Goal: Communication & Community: Connect with others

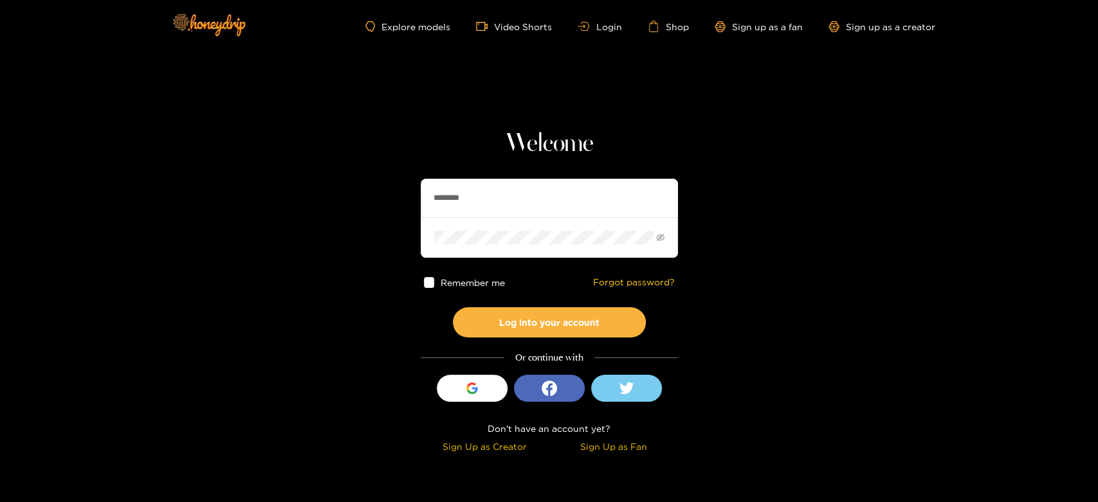
drag, startPoint x: 509, startPoint y: 194, endPoint x: 373, endPoint y: 197, distance: 135.8
click at [373, 197] on section "Welcome ******** Remember me Forgot password? Log into your account Or continue…" at bounding box center [549, 228] width 1098 height 457
paste input "***"
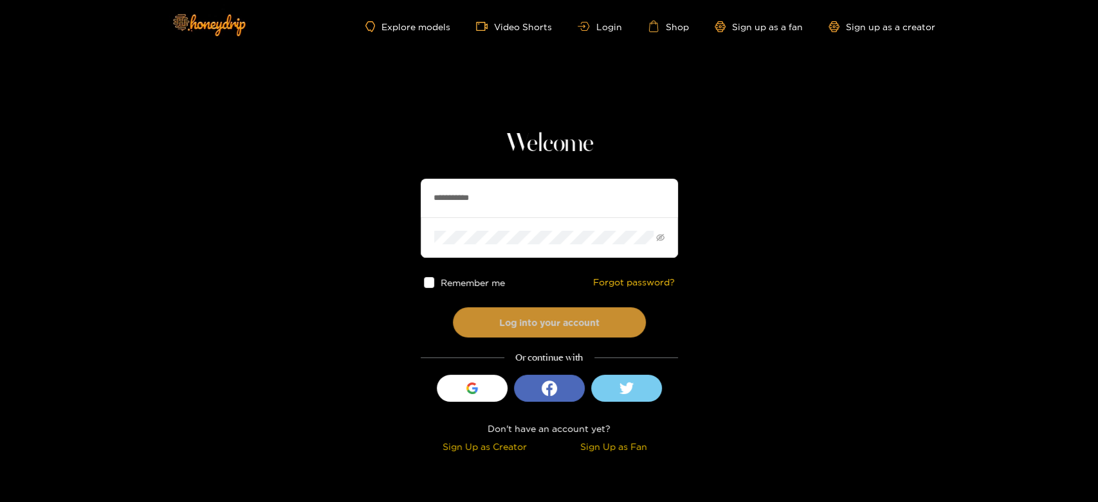
type input "**********"
click at [536, 321] on button "Log into your account" at bounding box center [549, 322] width 193 height 30
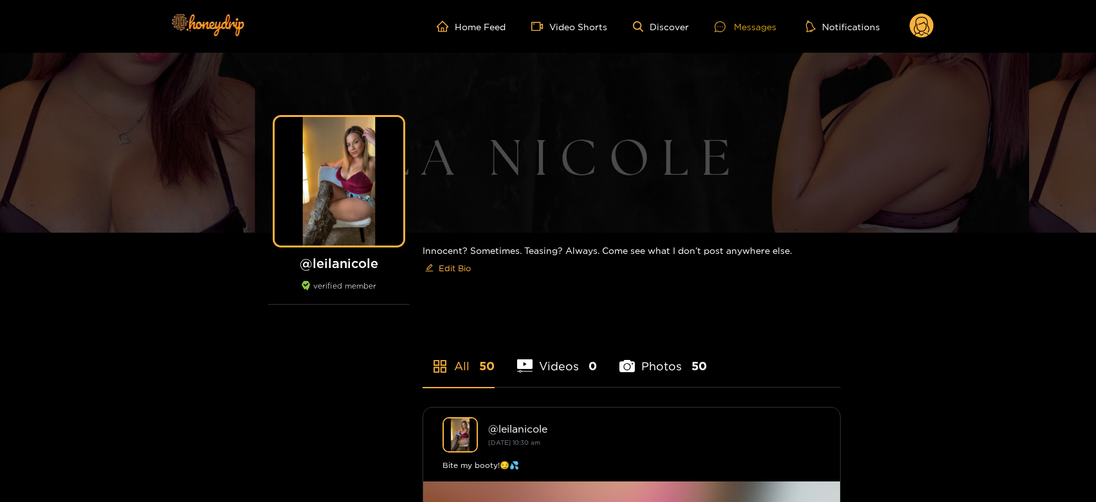
click at [731, 28] on div at bounding box center [724, 26] width 19 height 11
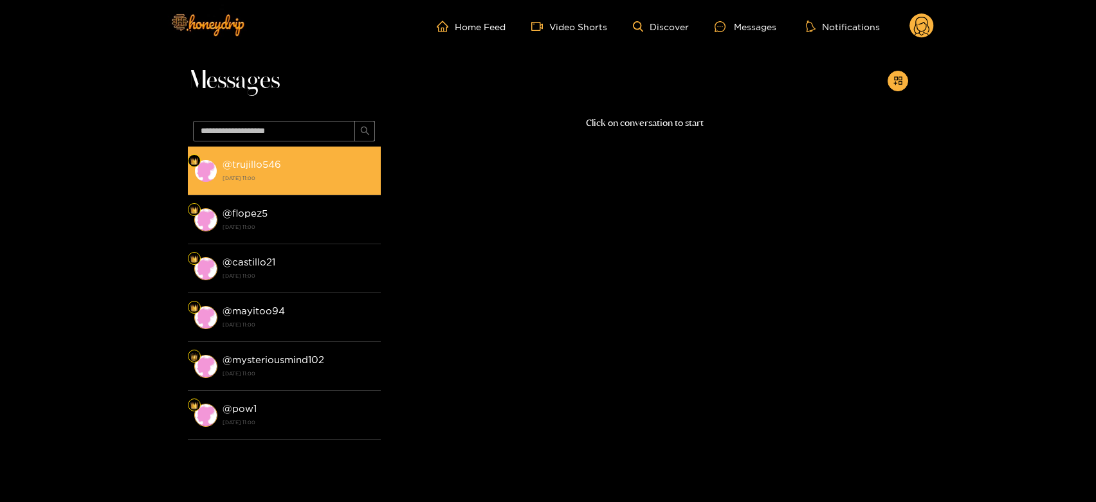
click at [283, 161] on div "@ trujillo546 [DATE] 11:00" at bounding box center [299, 170] width 152 height 29
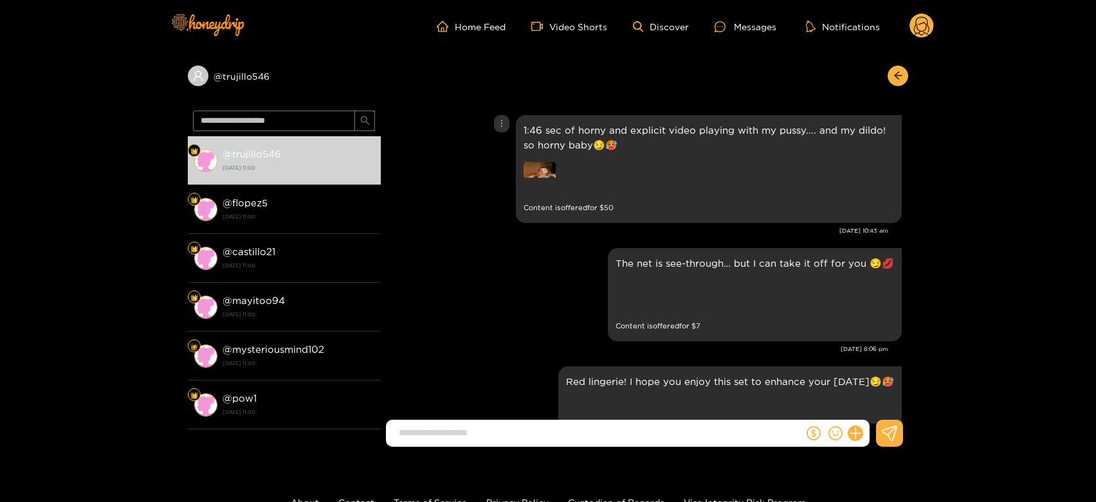
scroll to position [2902, 0]
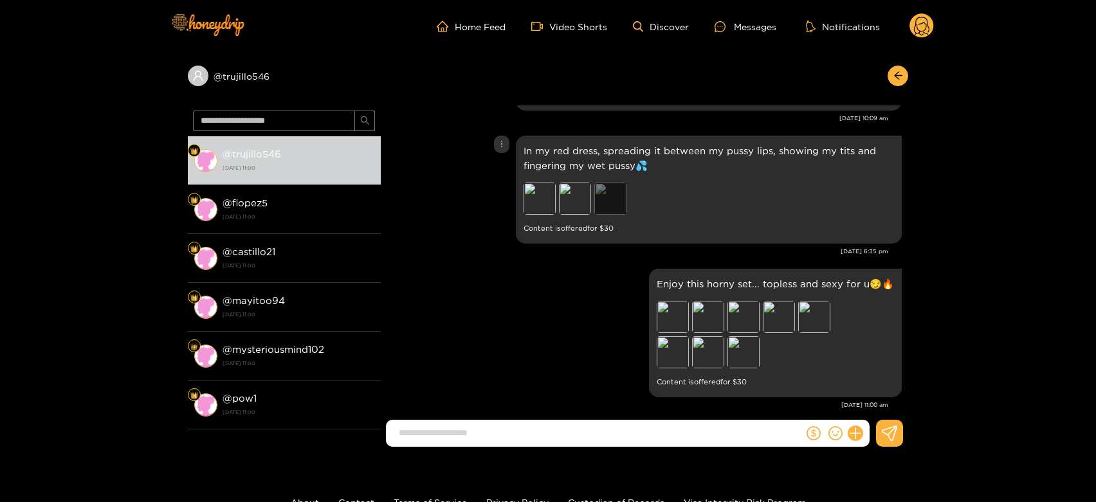
click at [612, 183] on div "Preview" at bounding box center [610, 199] width 32 height 32
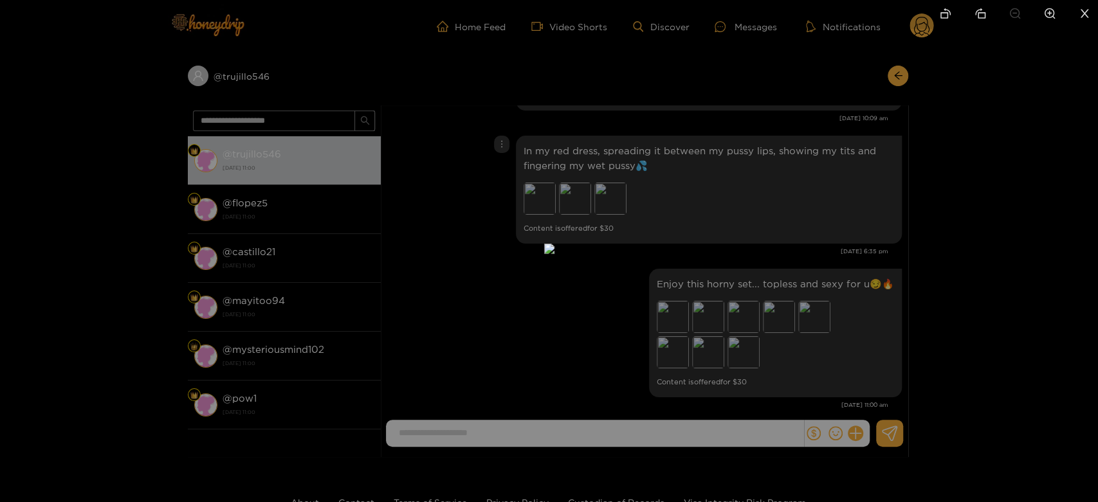
click at [777, 181] on div at bounding box center [549, 251] width 1098 height 502
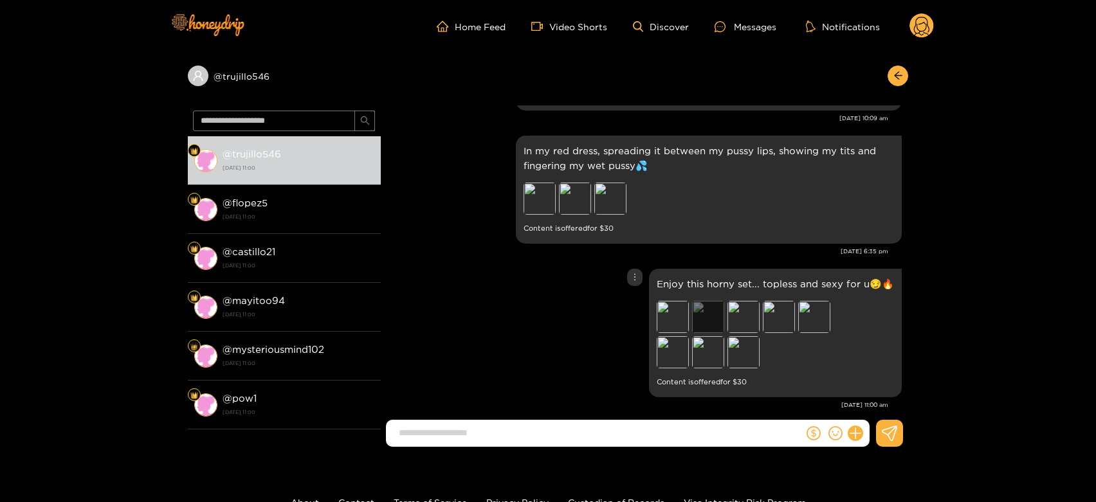
click at [716, 301] on div "Preview" at bounding box center [708, 317] width 32 height 32
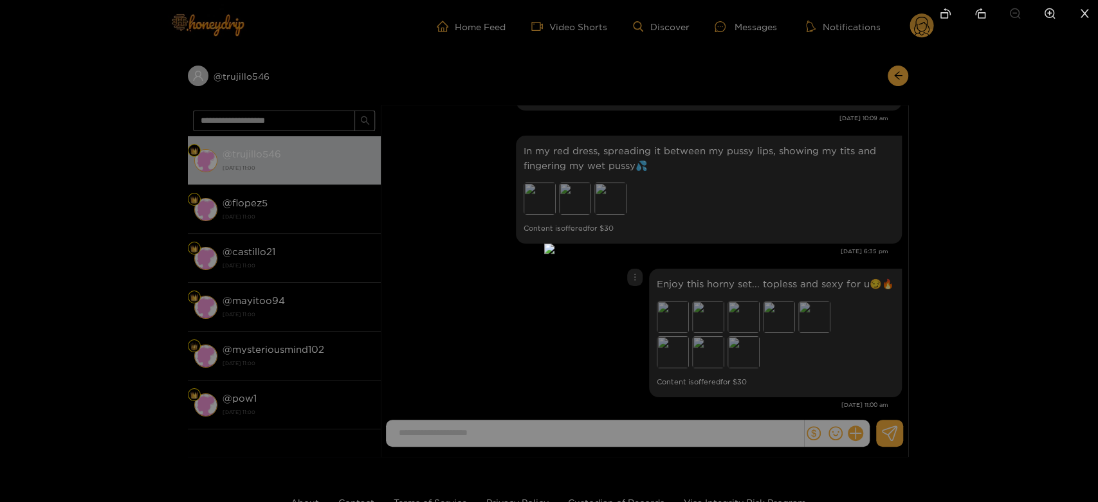
click at [754, 301] on div at bounding box center [549, 251] width 1098 height 502
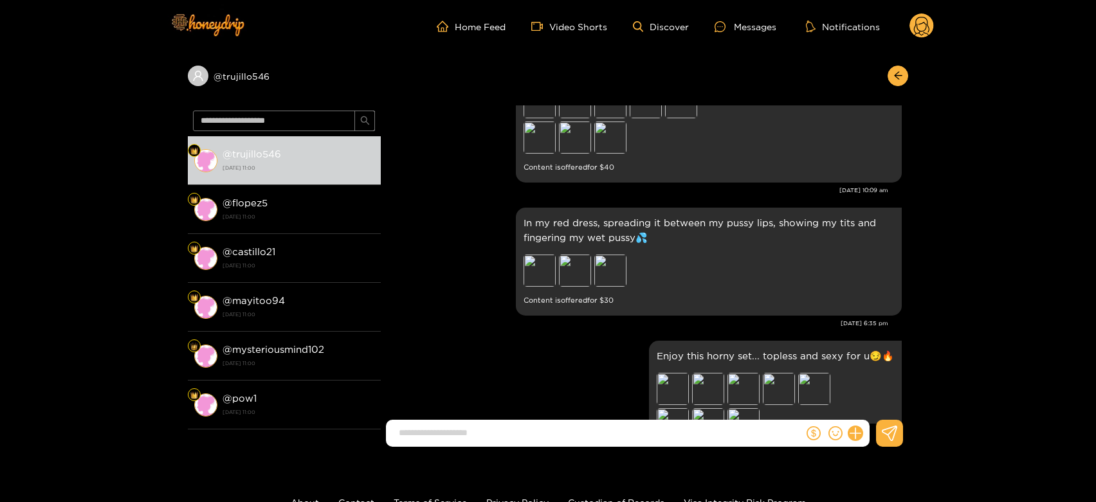
scroll to position [2687, 0]
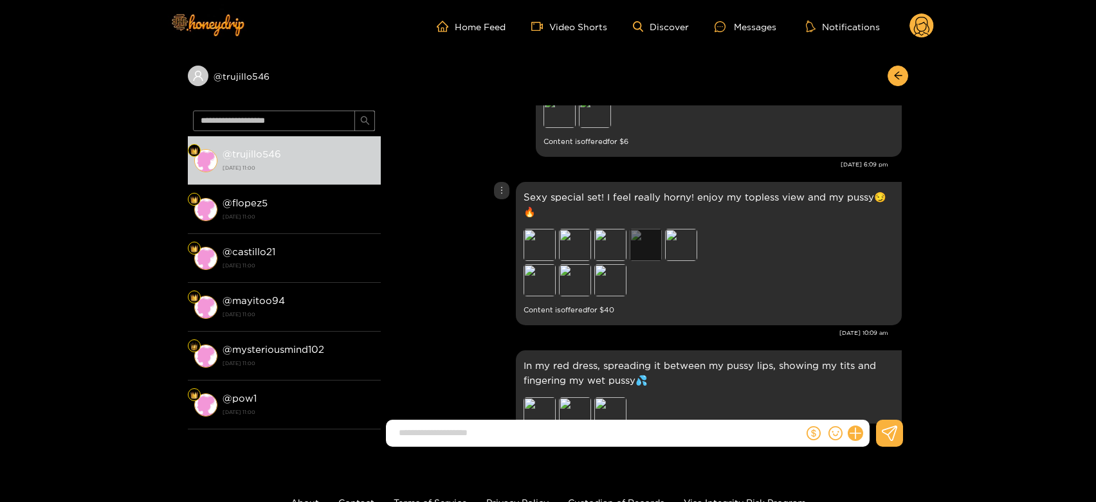
click at [644, 230] on div "Preview" at bounding box center [646, 245] width 32 height 32
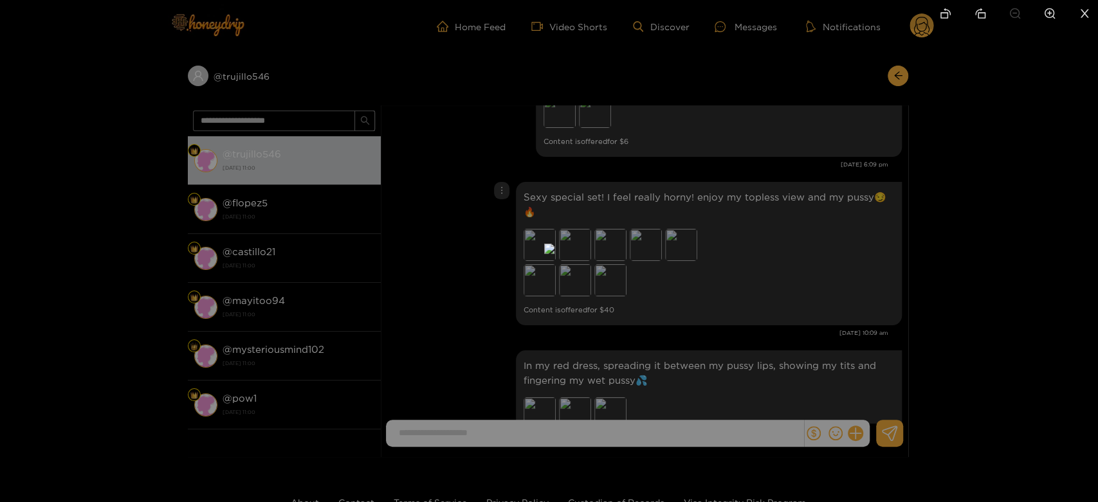
click at [747, 250] on div at bounding box center [549, 251] width 1098 height 502
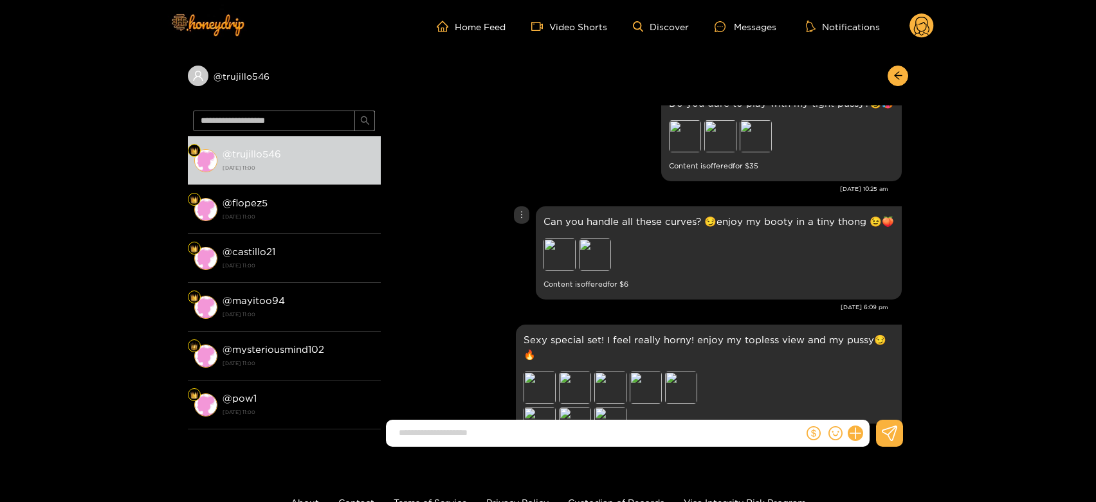
scroll to position [2473, 0]
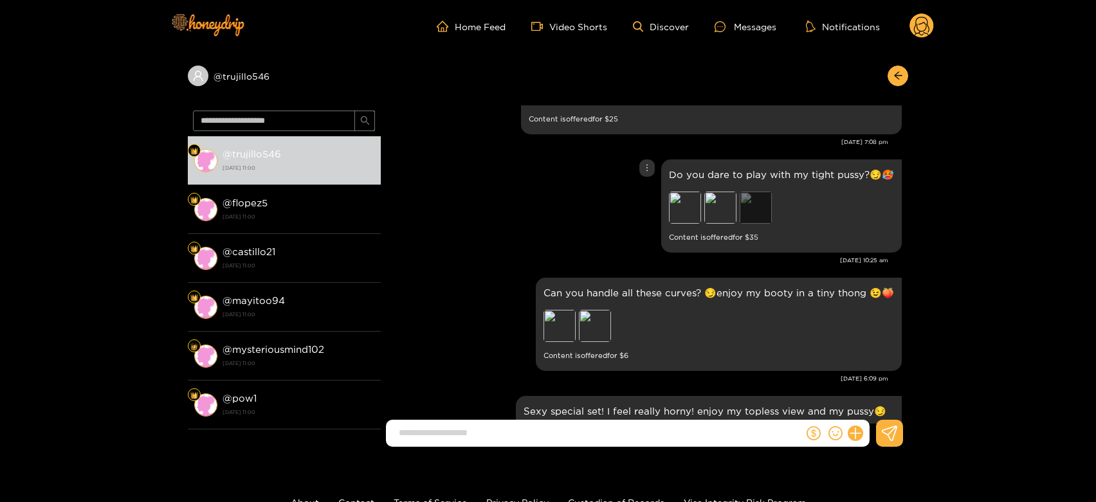
click at [759, 205] on div "Preview" at bounding box center [756, 208] width 32 height 32
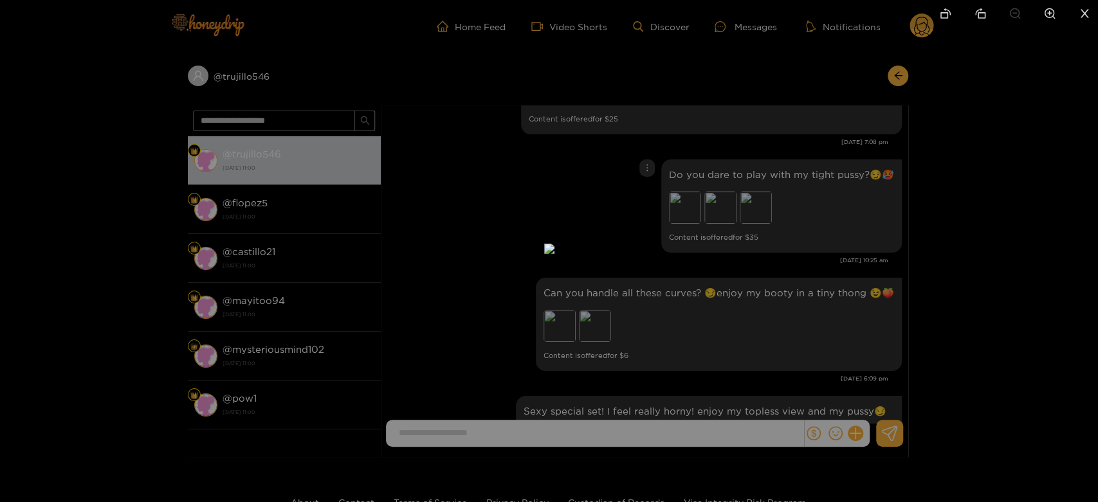
click at [851, 217] on div at bounding box center [549, 251] width 1098 height 502
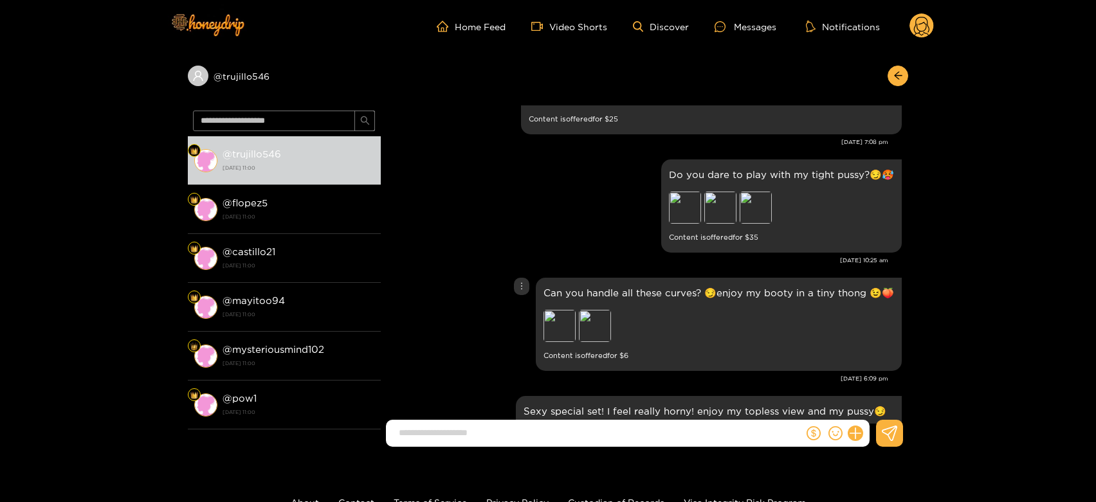
click at [612, 324] on div "Preview Preview" at bounding box center [633, 327] width 180 height 35
click at [604, 325] on div "Preview" at bounding box center [595, 326] width 32 height 32
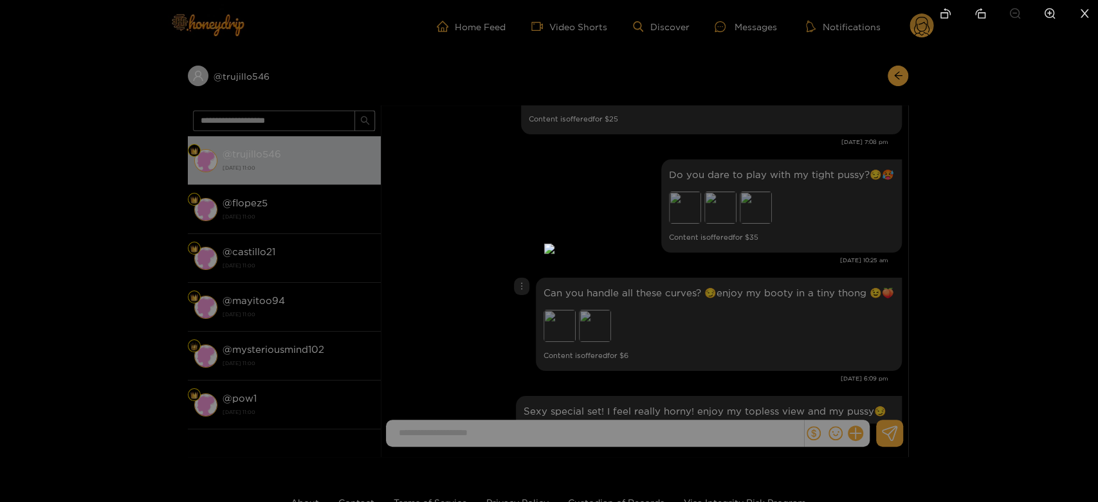
click at [783, 306] on div at bounding box center [549, 251] width 1098 height 502
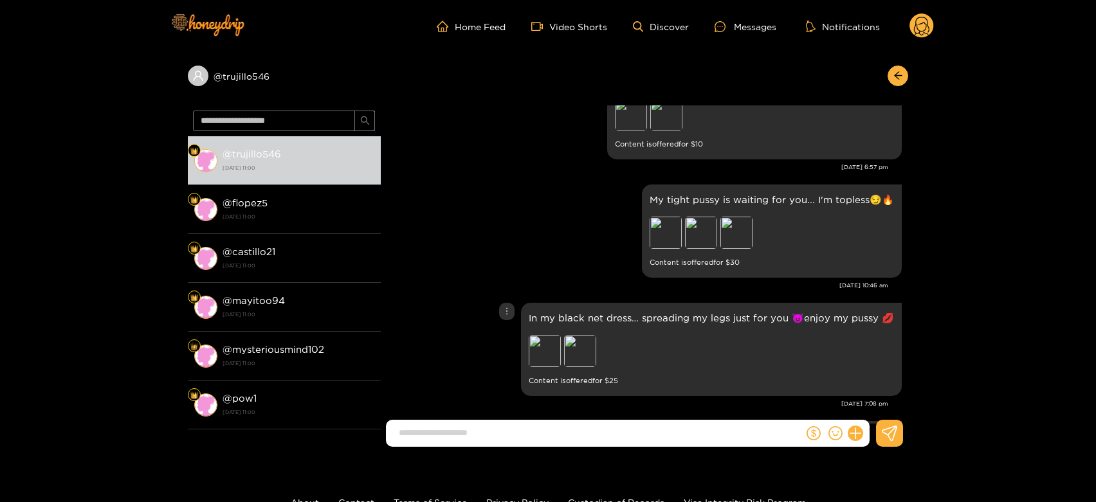
scroll to position [2187, 0]
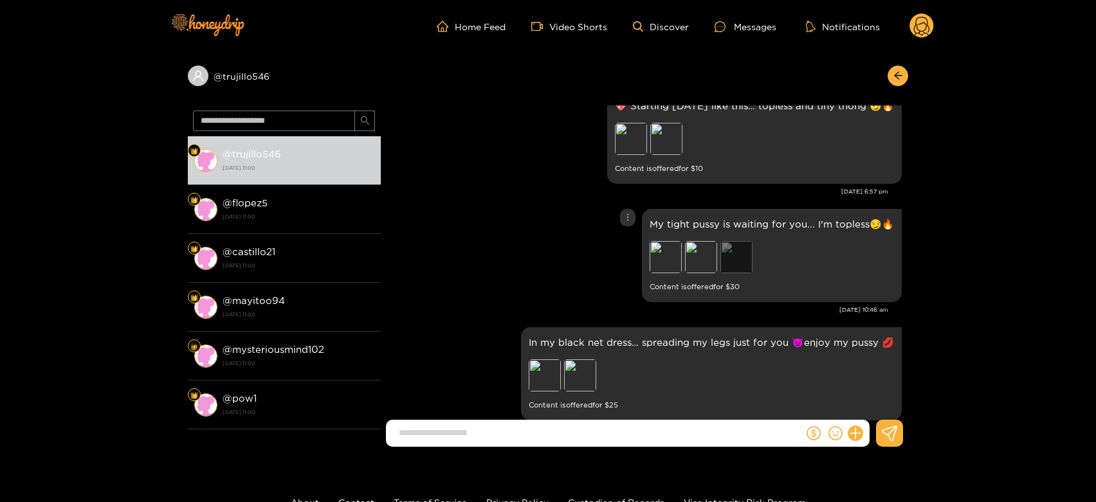
click at [727, 266] on div "Preview" at bounding box center [736, 257] width 32 height 32
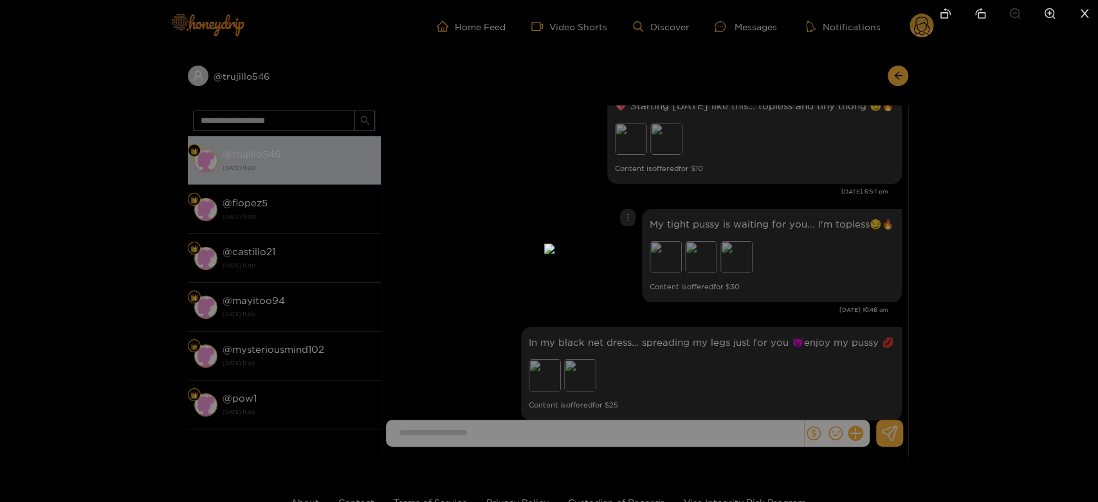
click at [804, 266] on div at bounding box center [549, 251] width 1098 height 502
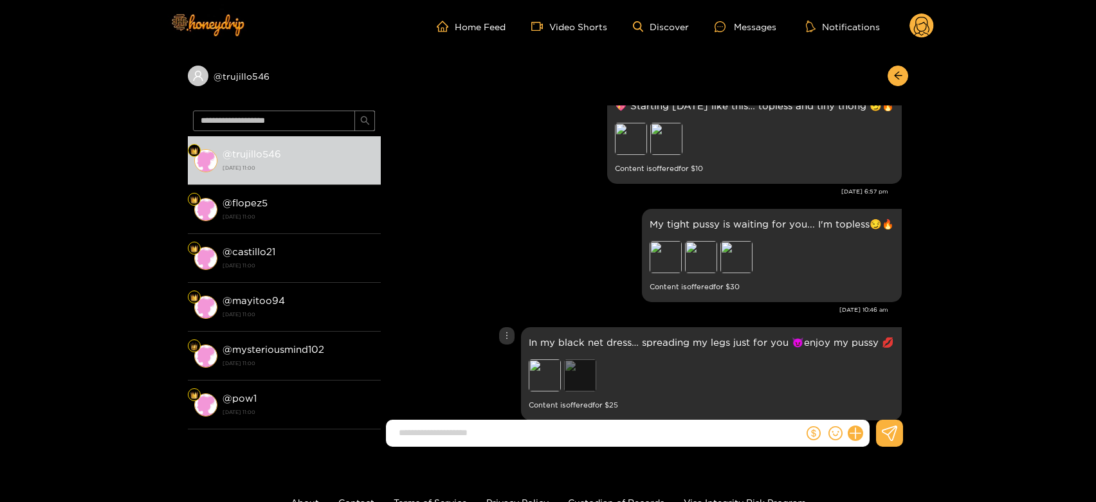
click at [573, 369] on div "Preview" at bounding box center [580, 376] width 32 height 32
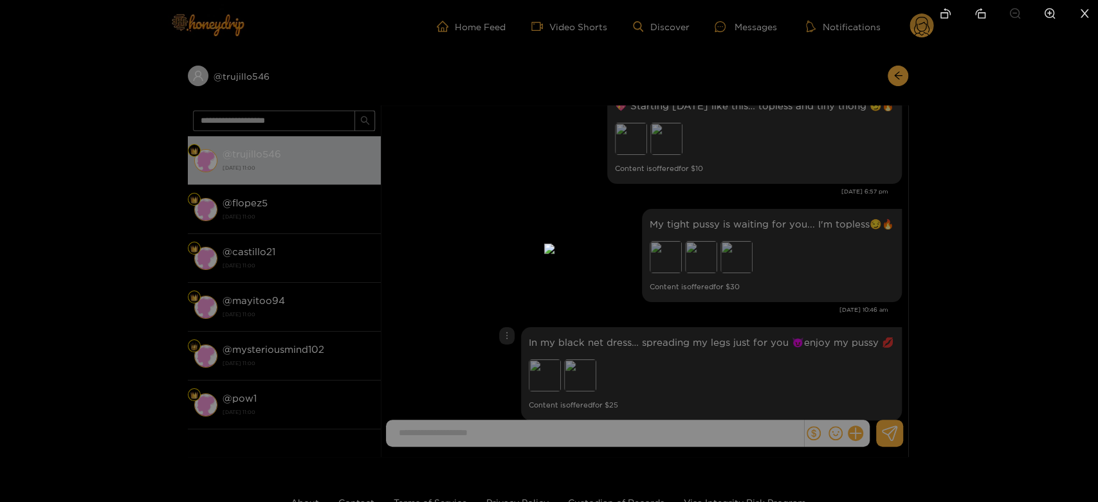
click at [753, 210] on div at bounding box center [549, 251] width 1098 height 502
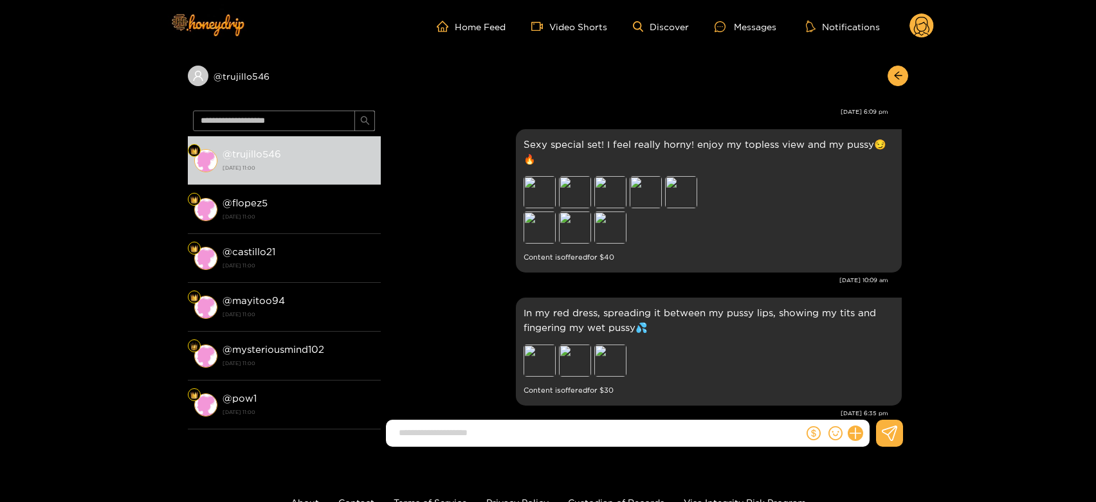
scroll to position [2759, 0]
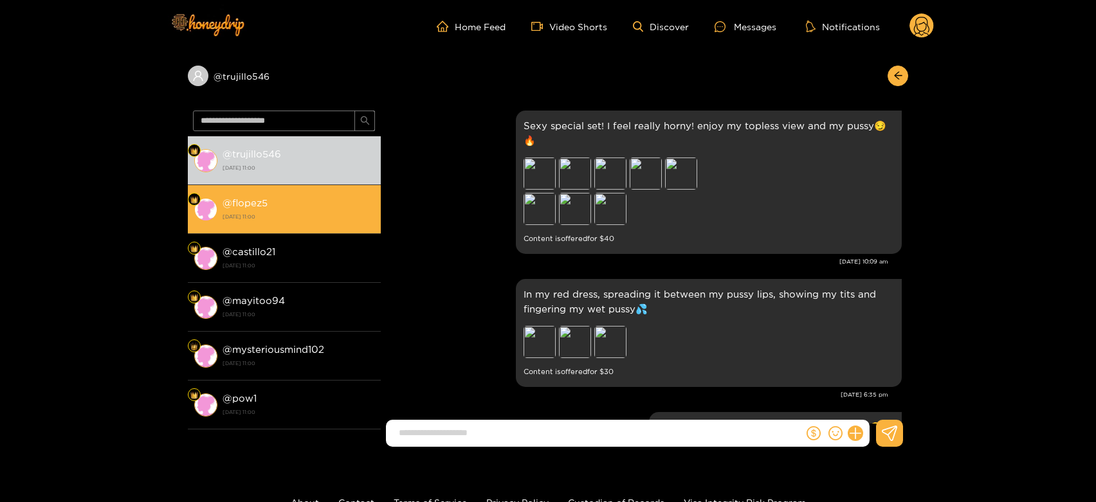
click at [336, 203] on div "@ flopez5 [DATE] 11:00" at bounding box center [299, 209] width 152 height 29
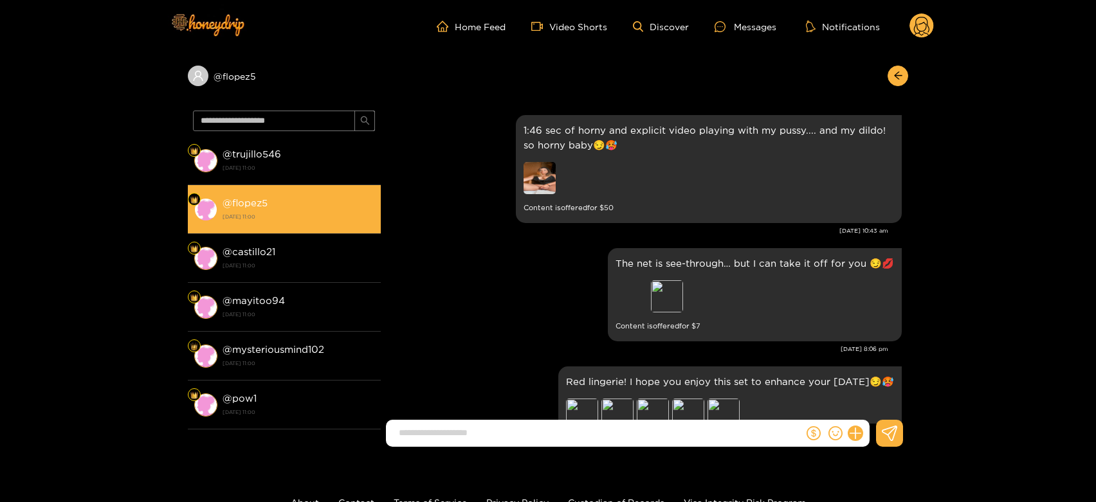
scroll to position [2902, 0]
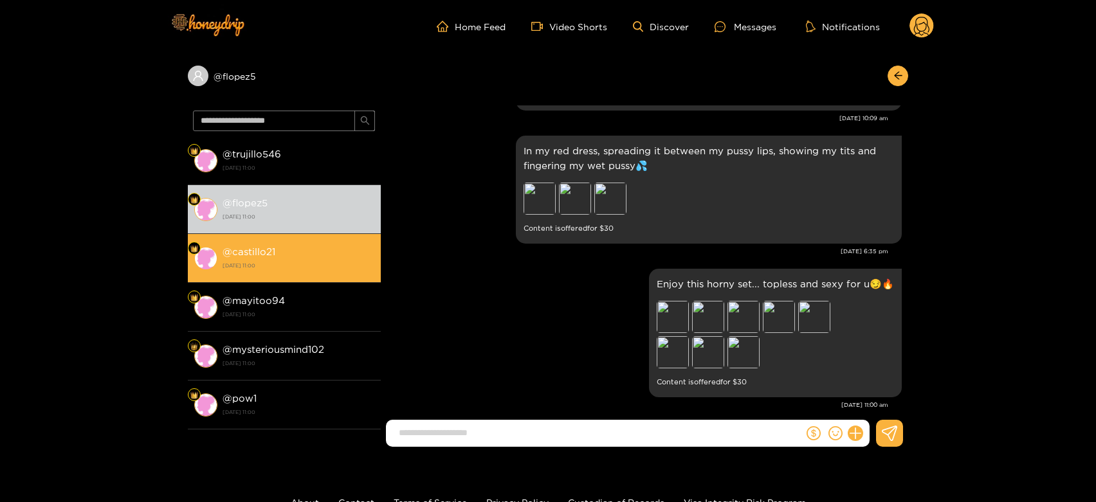
click at [216, 277] on li "@ castillo21 [DATE] 11:00" at bounding box center [284, 258] width 193 height 49
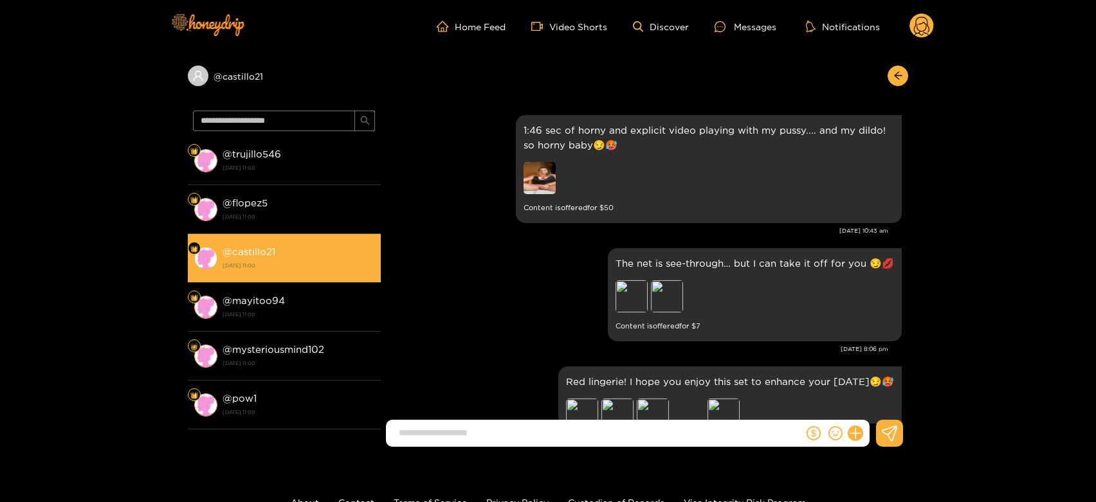
scroll to position [2902, 0]
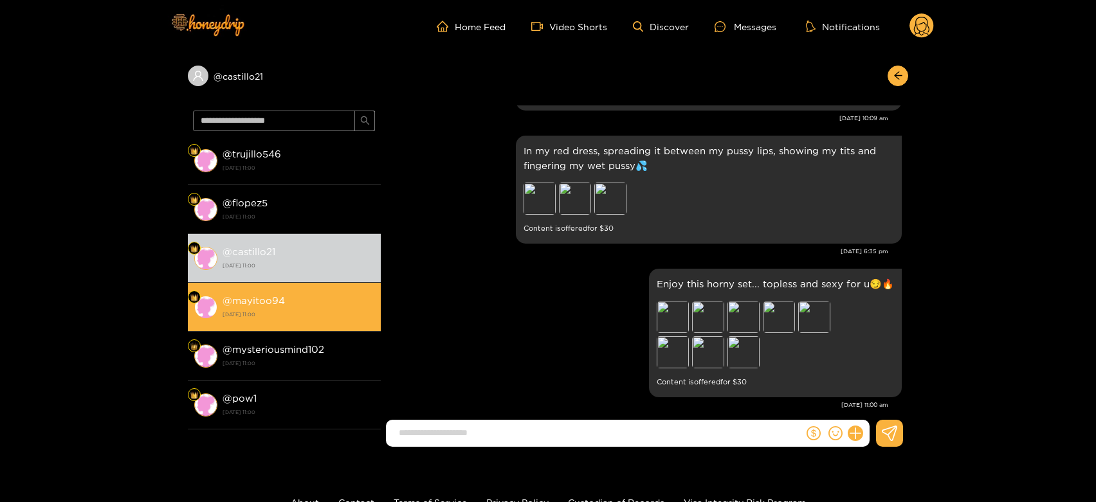
click at [288, 314] on strong "[DATE] 11:00" at bounding box center [299, 315] width 152 height 12
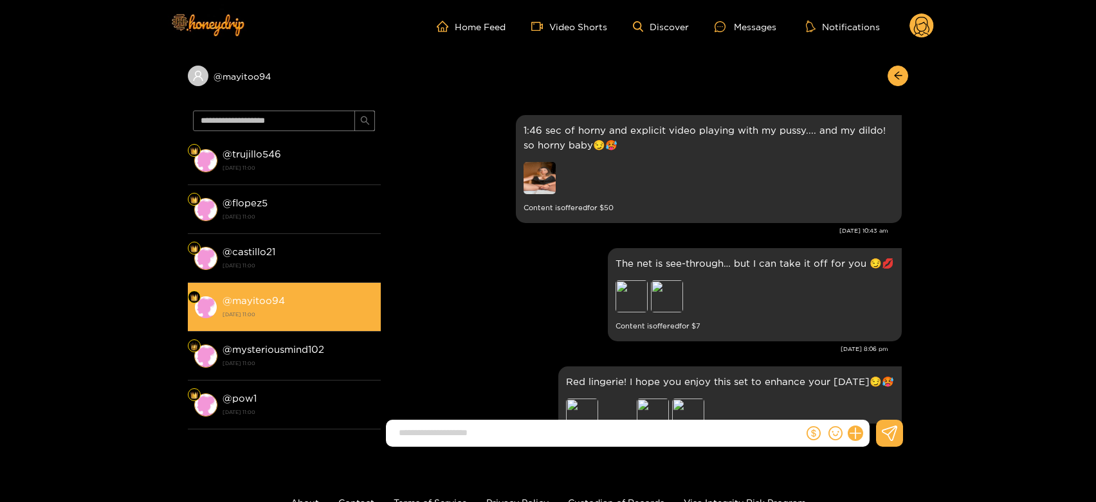
scroll to position [2902, 0]
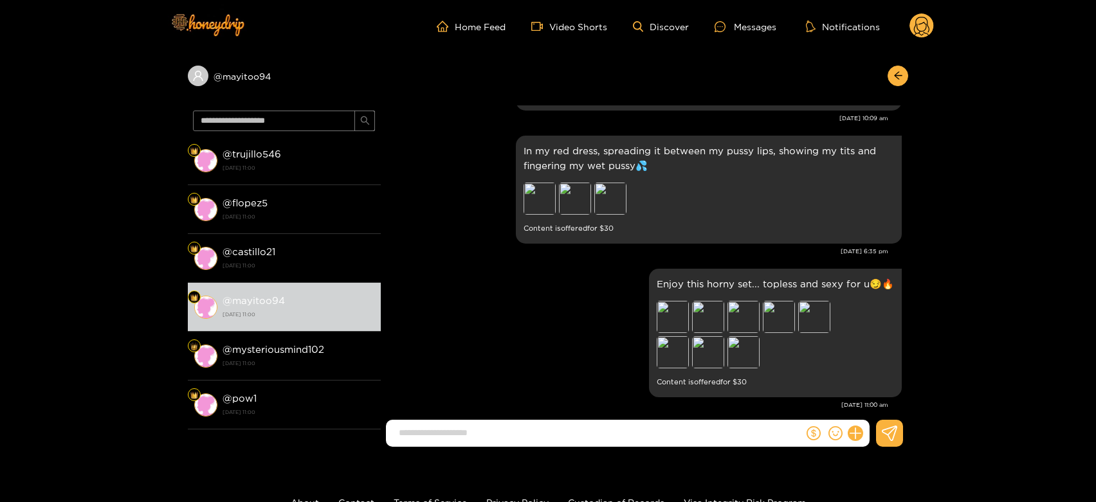
click at [911, 24] on circle at bounding box center [921, 26] width 24 height 24
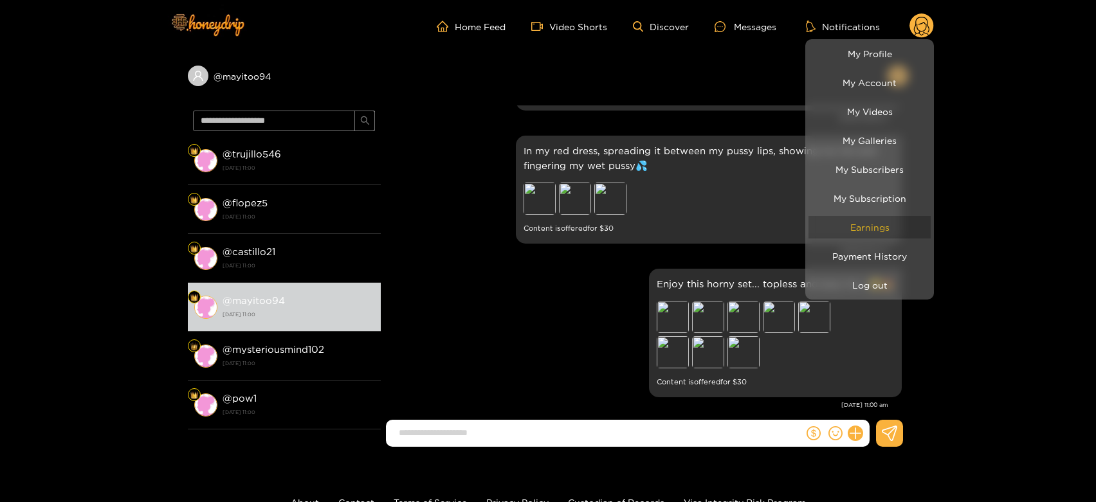
click at [881, 224] on link "Earnings" at bounding box center [869, 227] width 122 height 23
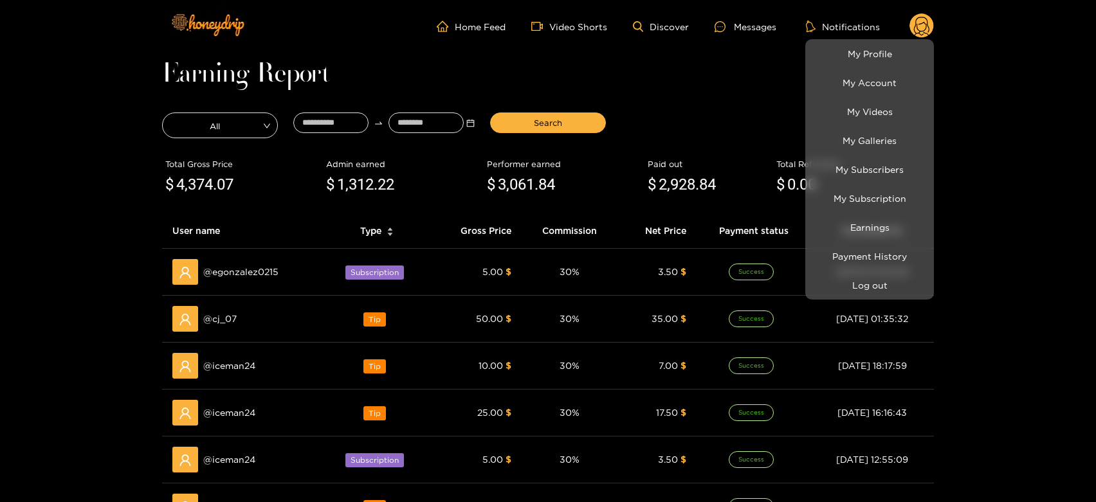
click at [693, 132] on div at bounding box center [548, 251] width 1096 height 502
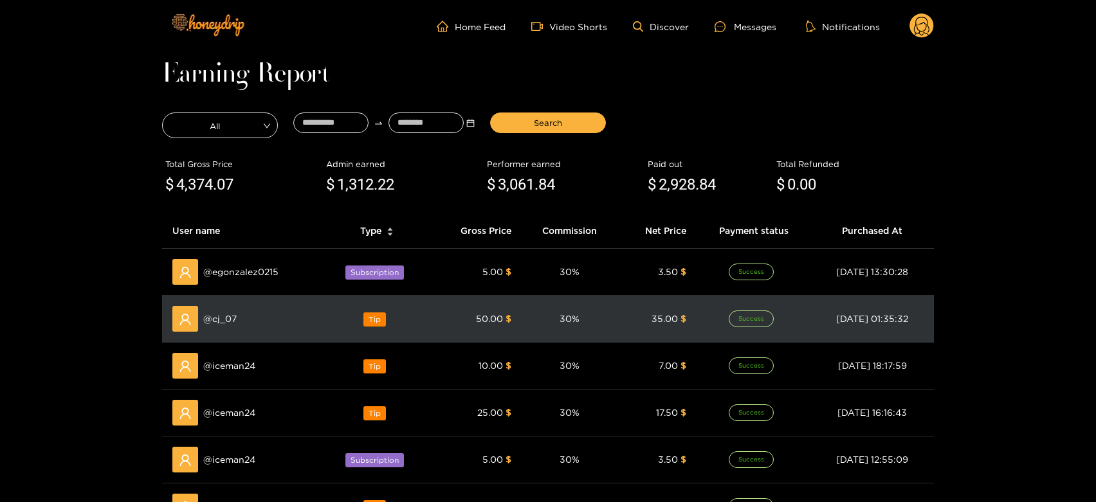
click at [228, 325] on span "@ cj_07" at bounding box center [219, 319] width 33 height 14
copy span "cj_07"
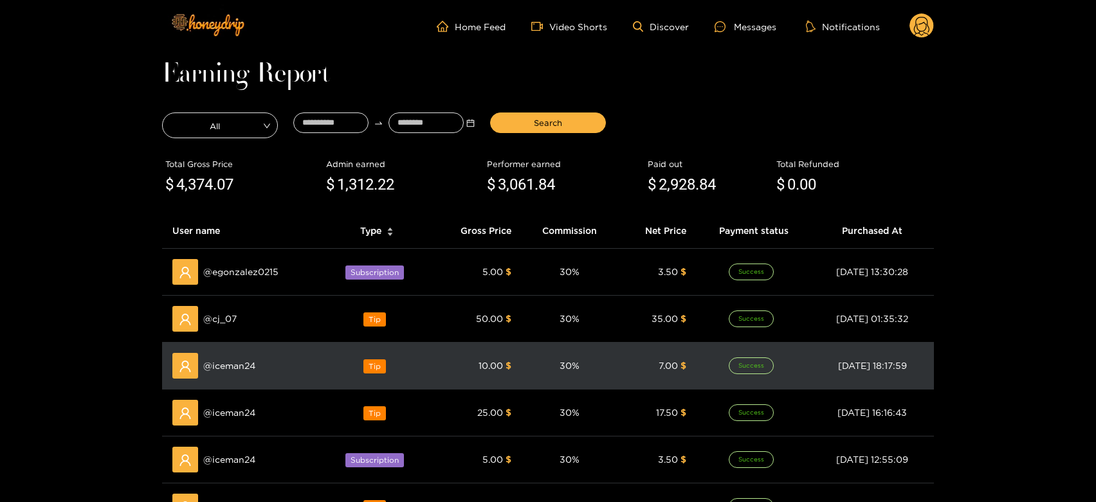
click at [221, 362] on span "@ iceman24" at bounding box center [229, 366] width 52 height 14
copy span "iceman24"
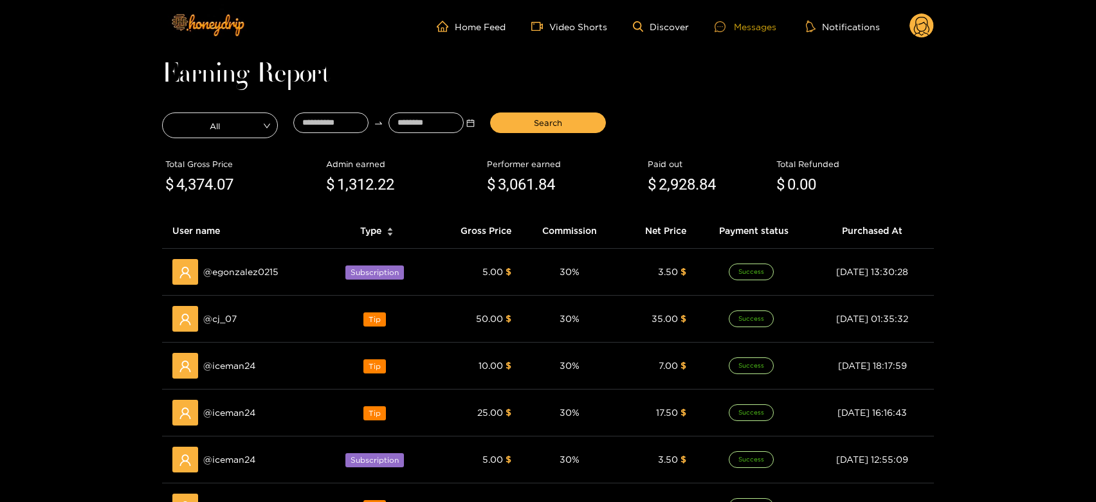
click at [740, 30] on div "Messages" at bounding box center [746, 26] width 62 height 15
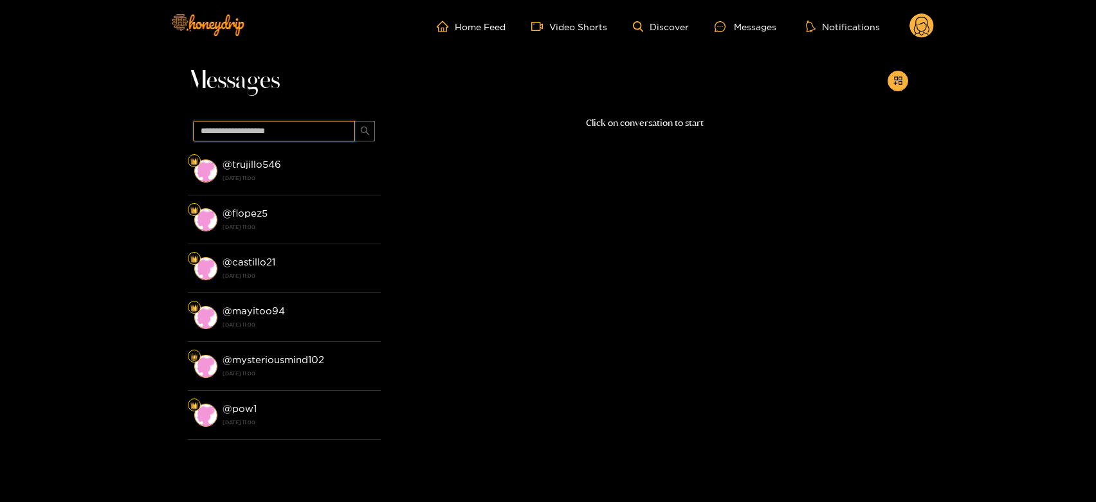
click at [257, 132] on input "text" at bounding box center [274, 131] width 162 height 21
paste input "********"
type input "********"
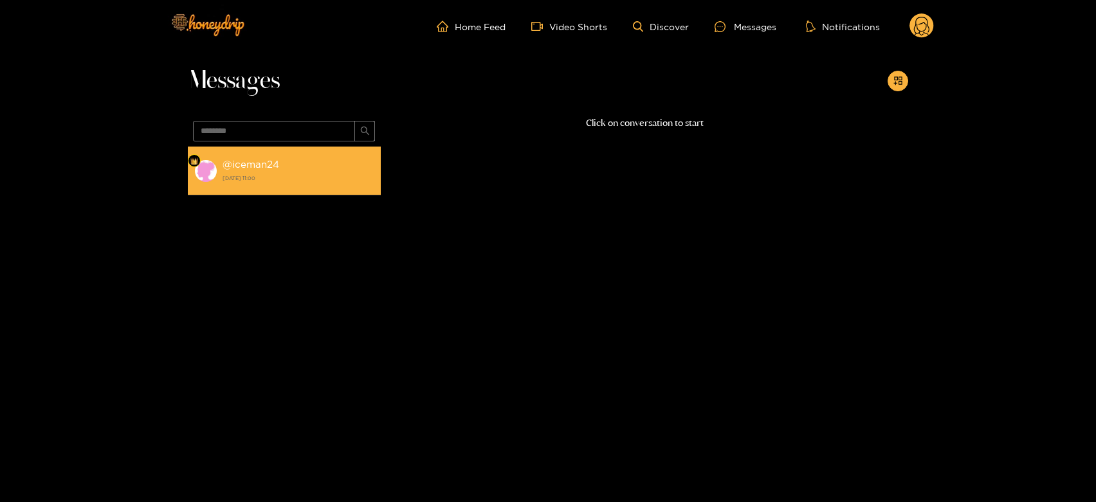
click at [266, 169] on strong "@ iceman24" at bounding box center [251, 164] width 57 height 11
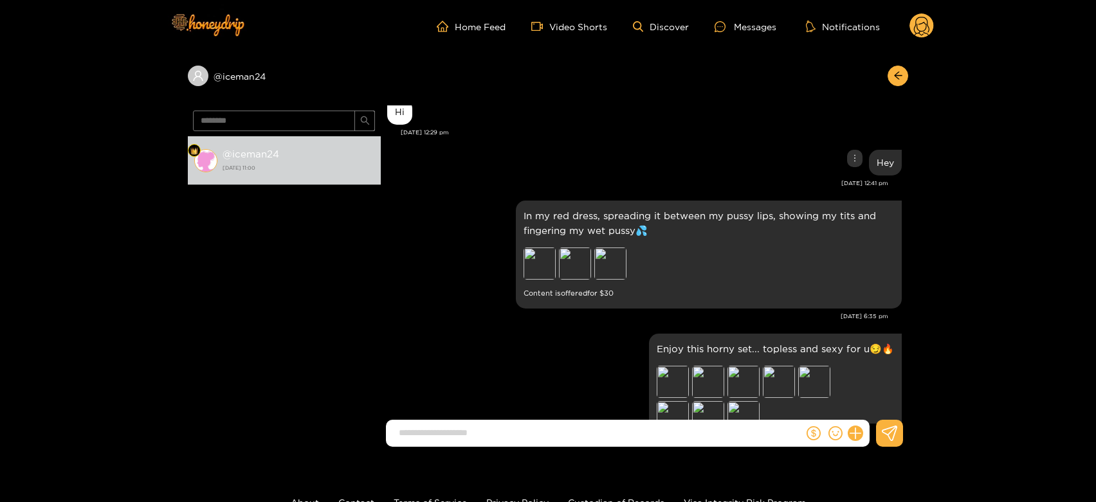
scroll to position [1361, 0]
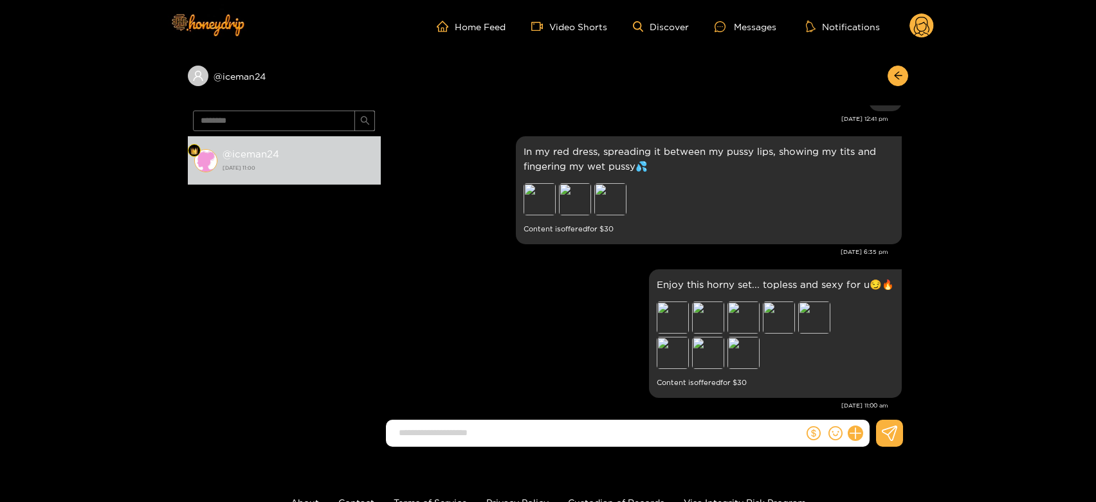
click at [921, 30] on circle at bounding box center [921, 26] width 24 height 24
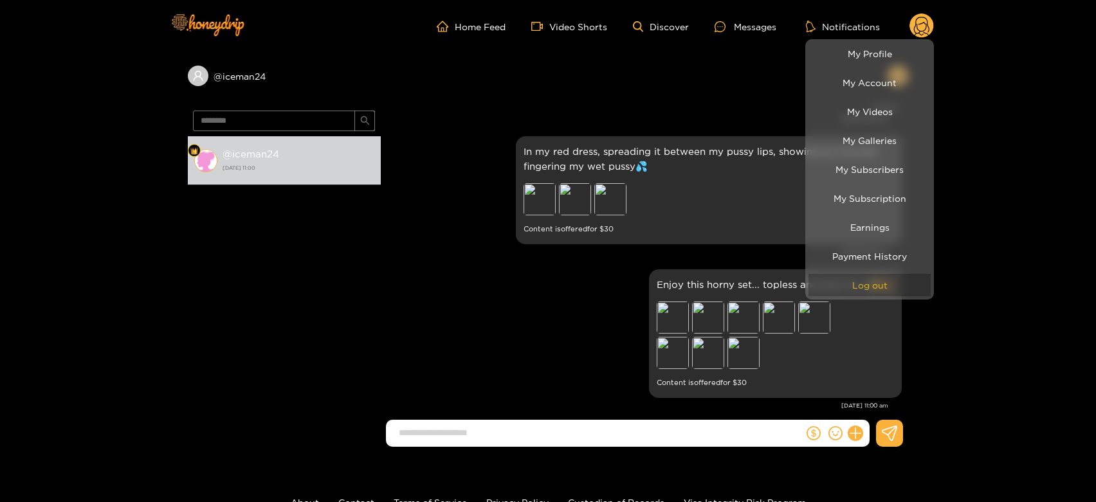
click at [873, 286] on button "Log out" at bounding box center [869, 285] width 122 height 23
